Goal: Navigation & Orientation: Find specific page/section

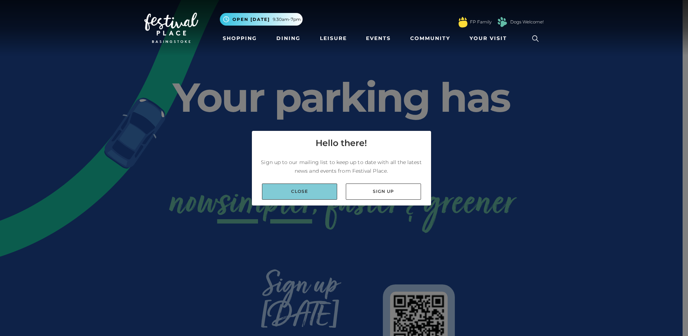
click at [301, 187] on link "Close" at bounding box center [299, 191] width 75 height 16
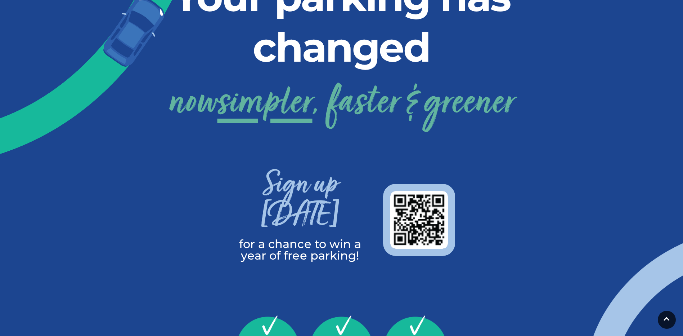
scroll to position [288, 0]
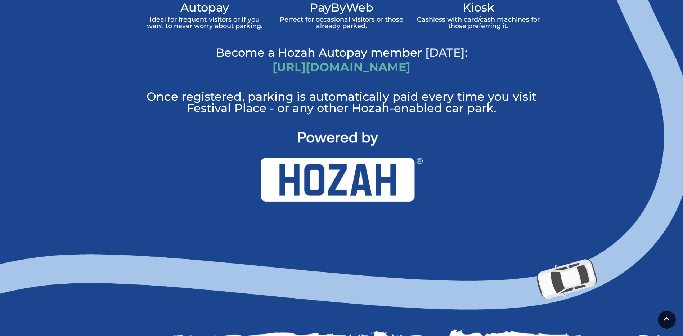
click at [379, 132] on img at bounding box center [342, 167] width 162 height 70
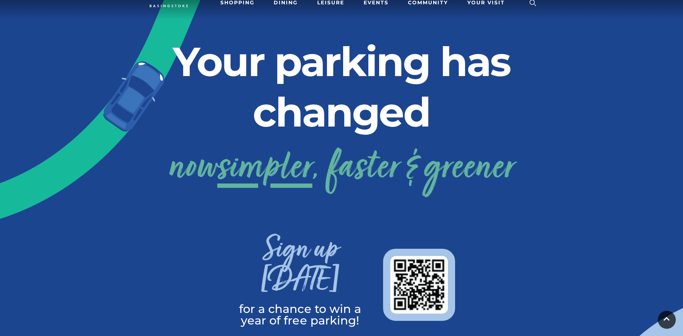
scroll to position [0, 0]
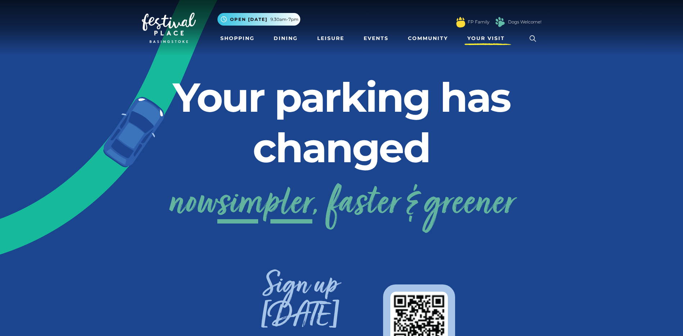
click at [470, 38] on span "Your Visit" at bounding box center [485, 39] width 37 height 8
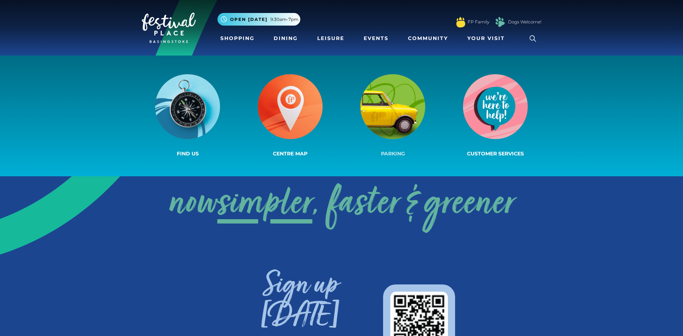
click at [375, 113] on img at bounding box center [392, 106] width 65 height 65
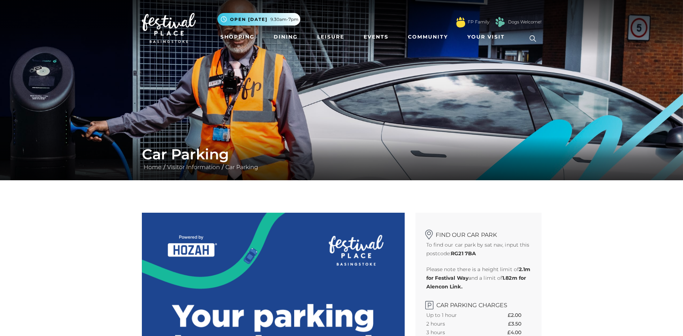
scroll to position [180, 0]
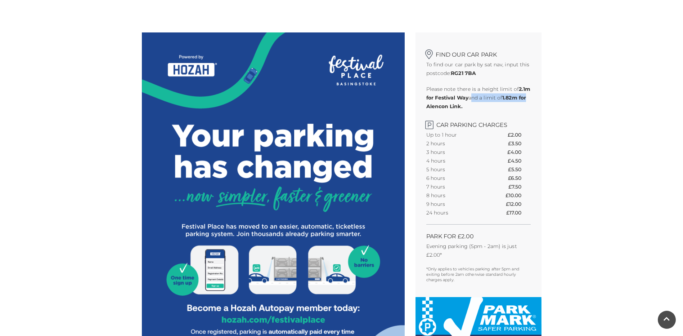
drag, startPoint x: 471, startPoint y: 99, endPoint x: 542, endPoint y: 96, distance: 71.3
drag, startPoint x: 425, startPoint y: 104, endPoint x: 487, endPoint y: 104, distance: 62.3
click at [487, 104] on div "Find our car park To find our car park by sat nav, input this postcode: RG21 7B…" at bounding box center [479, 164] width 126 height 264
drag, startPoint x: 487, startPoint y: 104, endPoint x: 491, endPoint y: 103, distance: 4.5
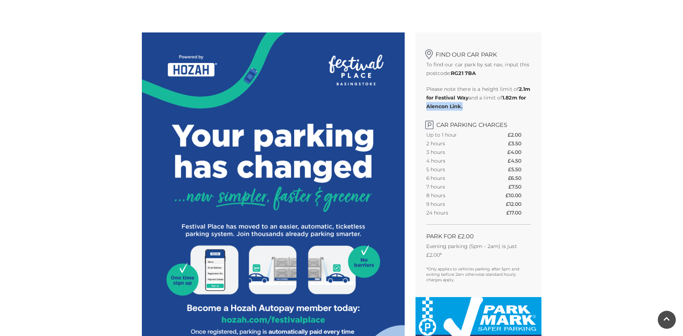
click at [491, 103] on p "Please note there is a height limit of 2.1m for Festival Way and a limit of 1.8…" at bounding box center [478, 98] width 104 height 26
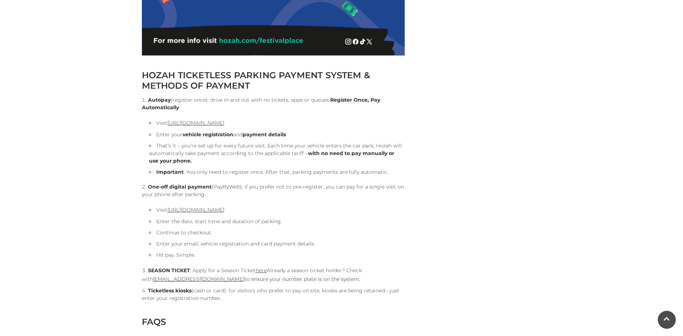
scroll to position [720, 0]
